Goal: Use online tool/utility: Utilize a website feature to perform a specific function

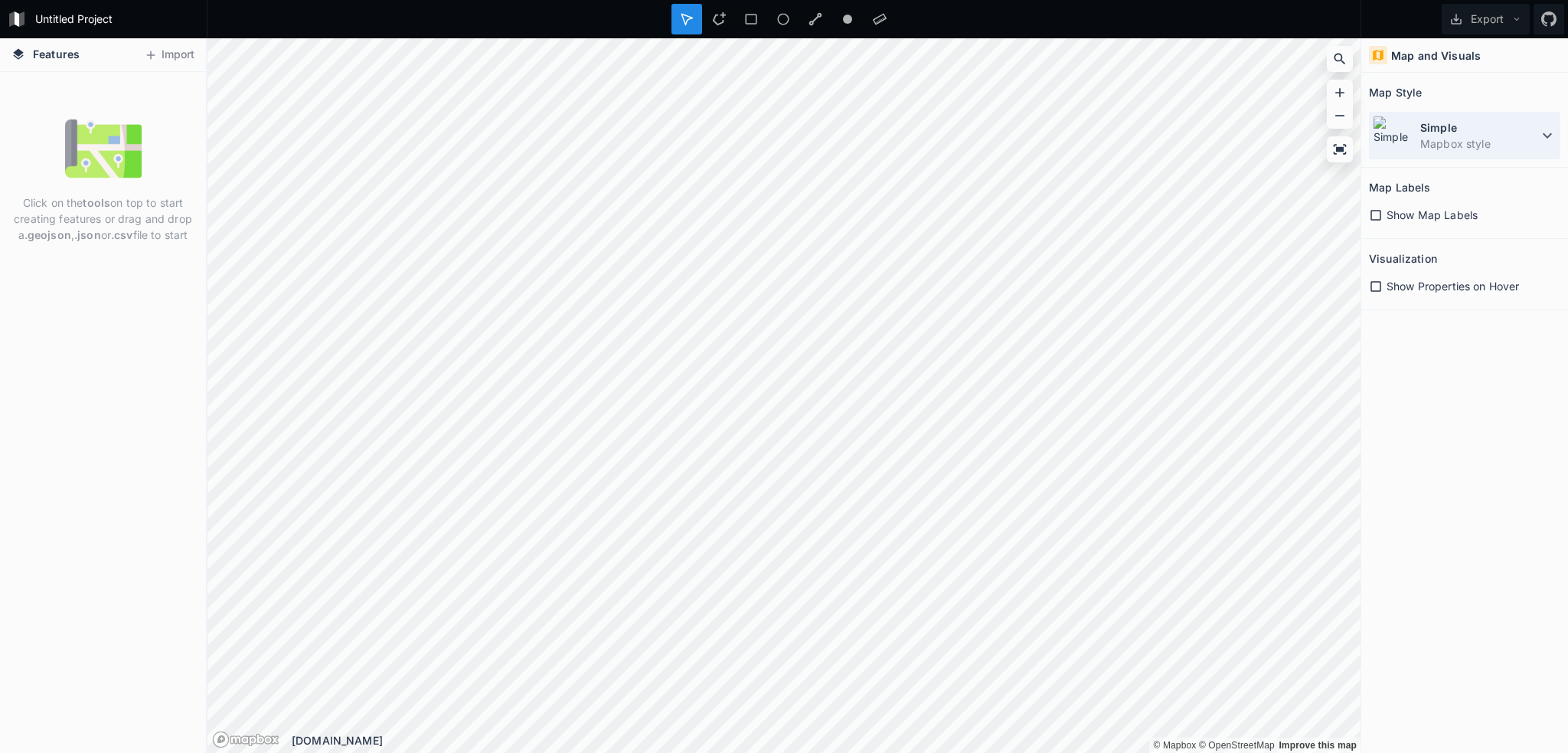
click at [1435, 134] on dt "Simple" at bounding box center [1479, 127] width 118 height 16
click at [178, 44] on button "Import" at bounding box center [169, 55] width 66 height 24
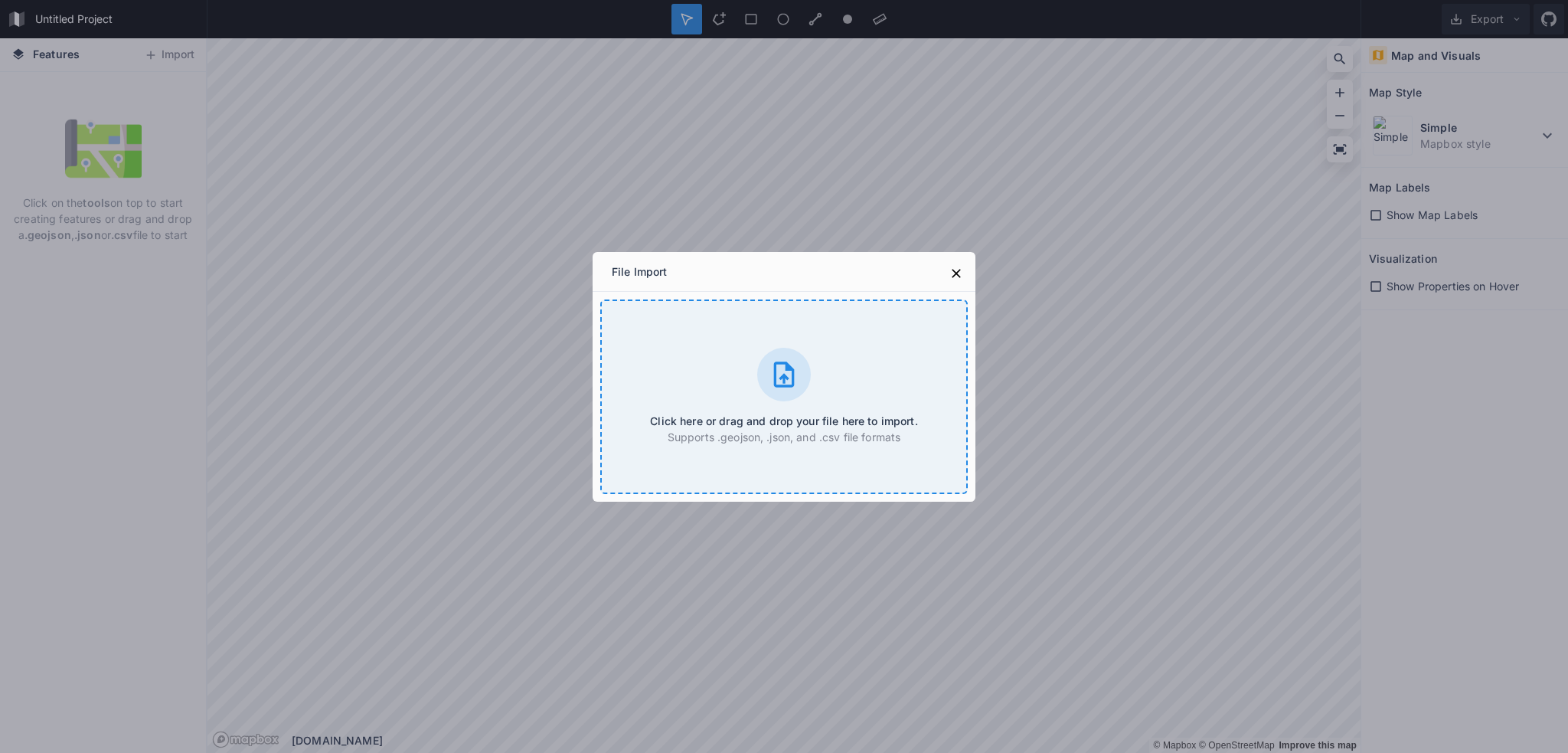
click at [741, 378] on div "Click here or drag and drop your file here to import. Supports .geojson, .json,…" at bounding box center [784, 397] width 368 height 195
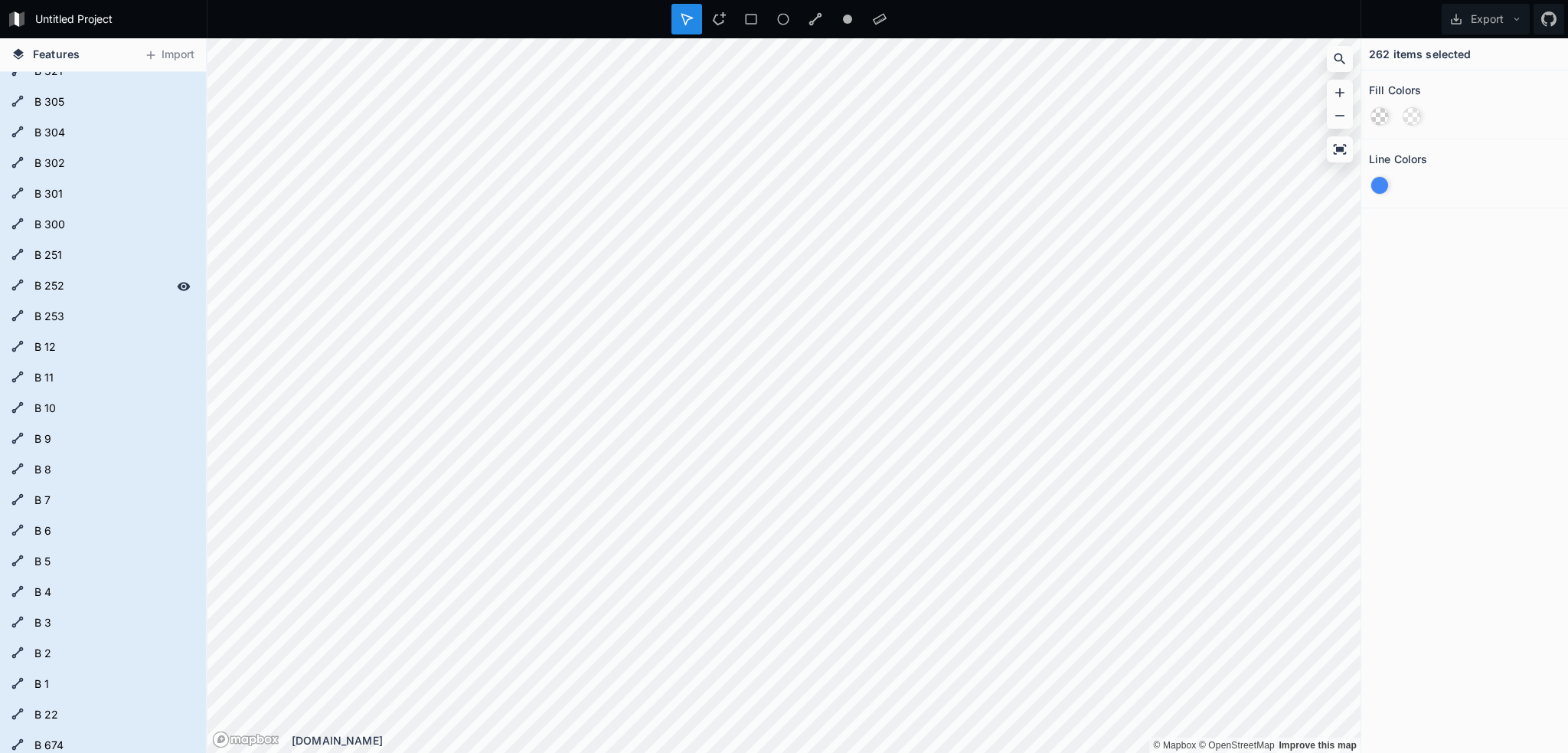
scroll to position [5976, 0]
click at [66, 516] on form "B 4" at bounding box center [101, 516] width 143 height 23
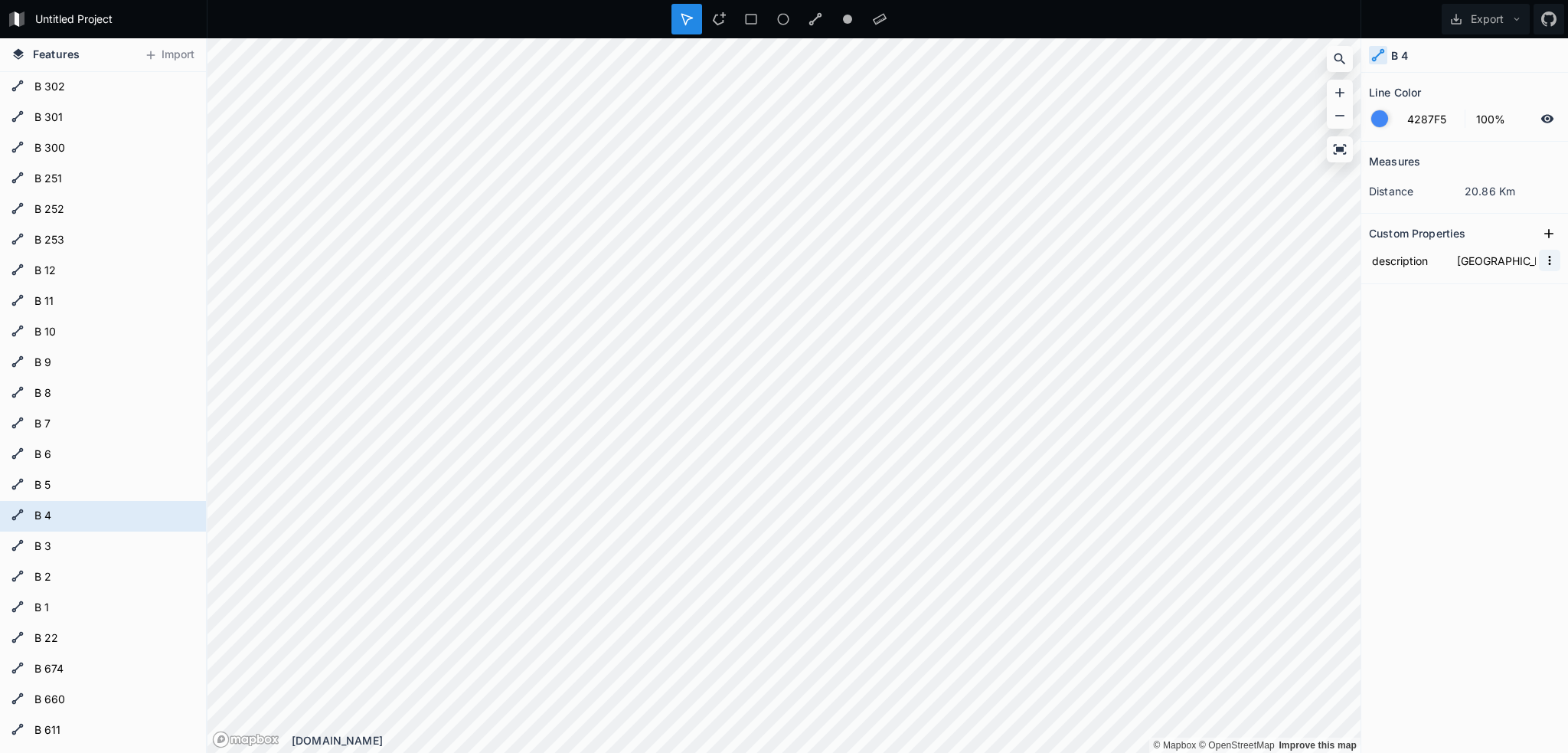
click at [1549, 263] on icon "button" at bounding box center [1550, 260] width 2 height 9
click at [1423, 415] on div "Measures distance 20.86 Km Custom Properties description [GEOGRAPHIC_DATA] / [G…" at bounding box center [1464, 409] width 207 height 535
click at [1376, 53] on icon at bounding box center [1378, 55] width 14 height 14
click at [1502, 20] on button "Export" at bounding box center [1485, 19] width 88 height 31
click at [1473, 95] on div "Export as .geojson" at bounding box center [1483, 87] width 153 height 31
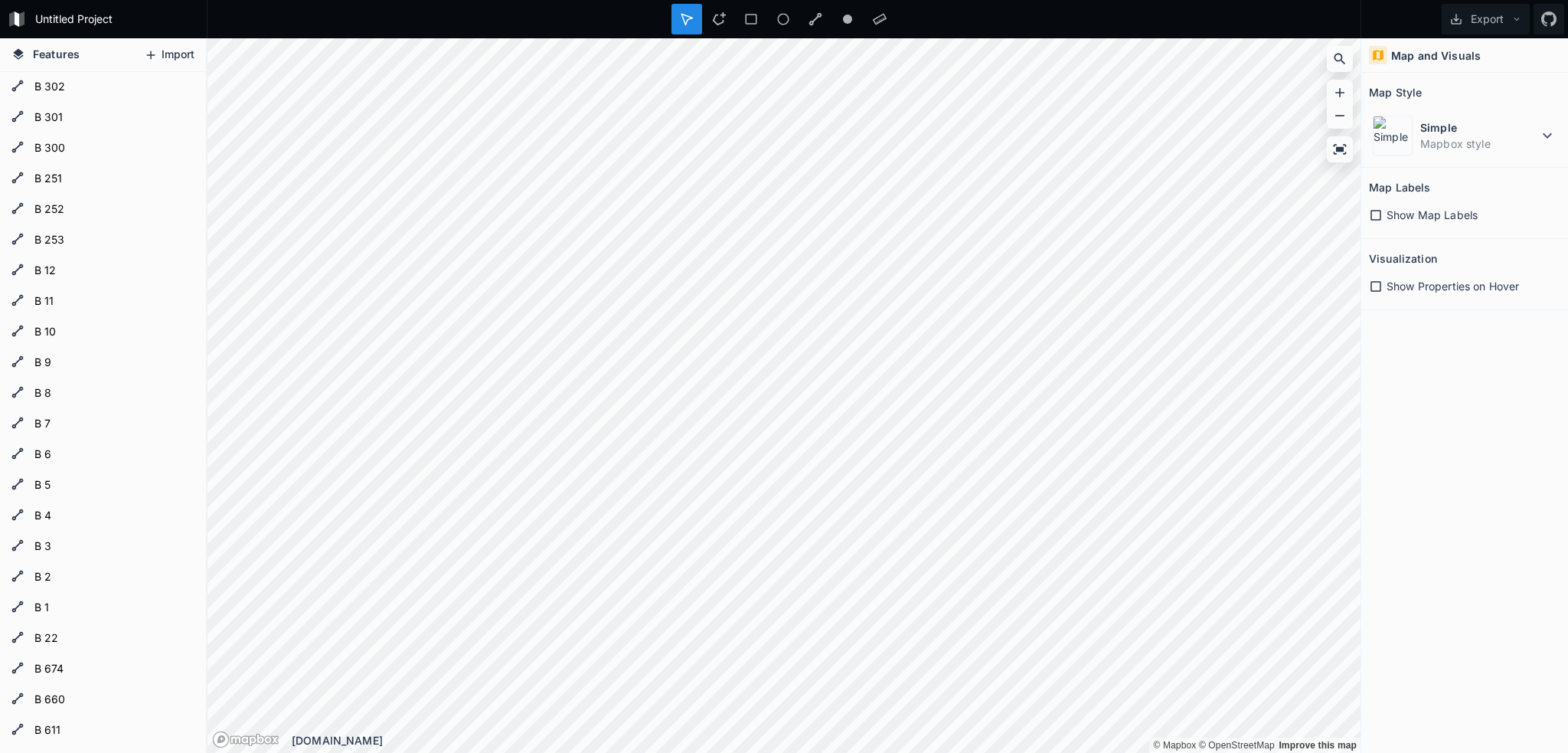
click at [150, 65] on button "Import" at bounding box center [169, 55] width 66 height 24
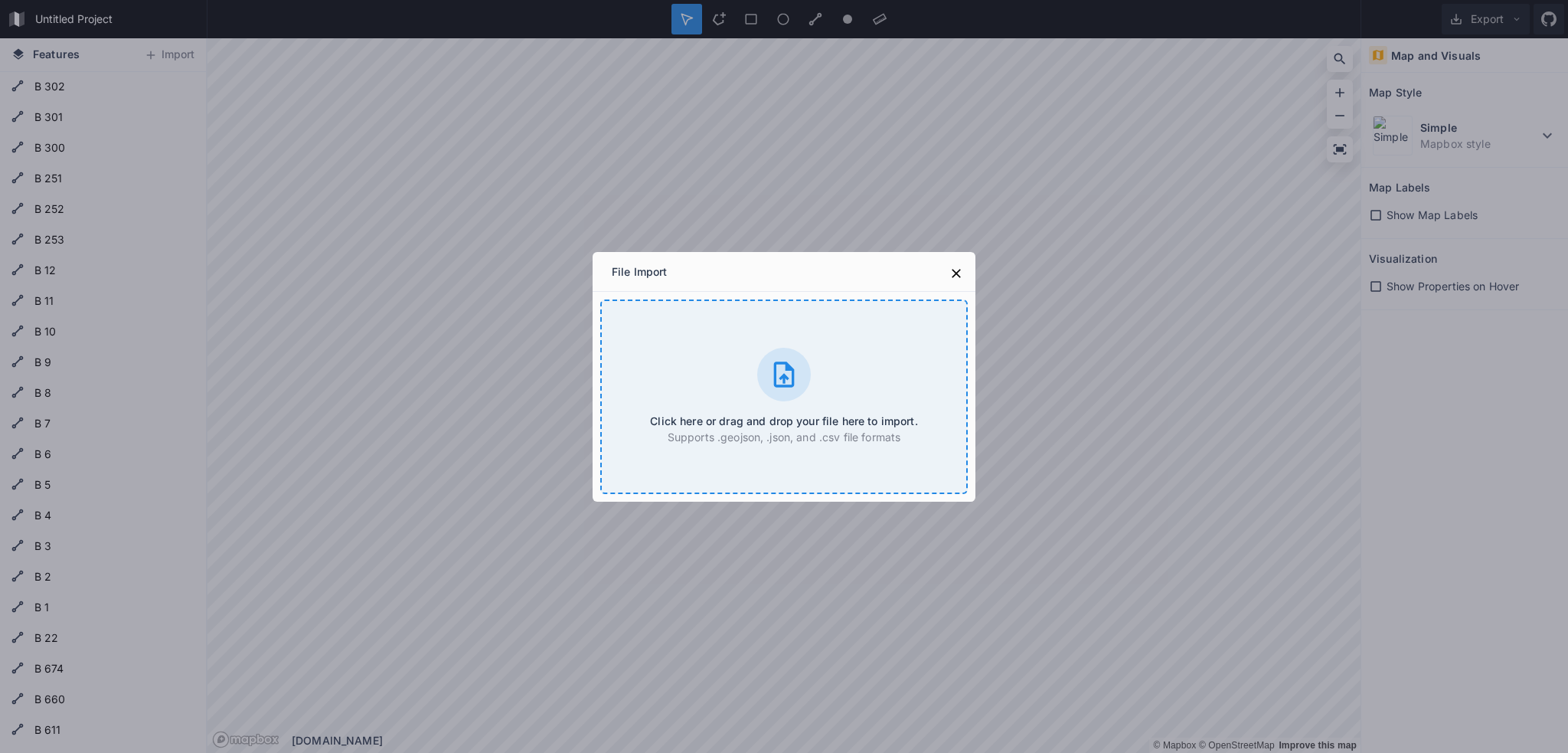
click at [712, 369] on div "Click here or drag and drop your file here to import. Supports .geojson, .json,…" at bounding box center [784, 397] width 368 height 195
